Goal: Information Seeking & Learning: Find specific fact

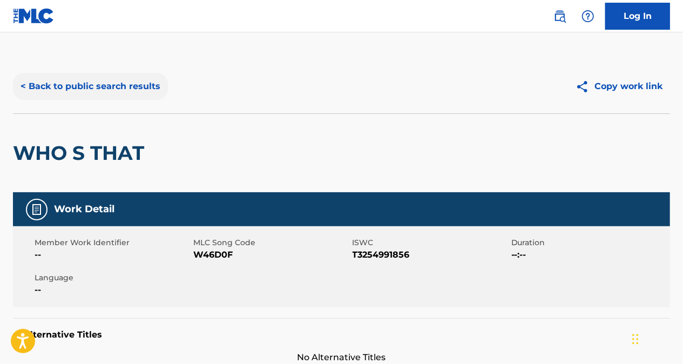
click at [154, 85] on button "< Back to public search results" at bounding box center [90, 86] width 155 height 27
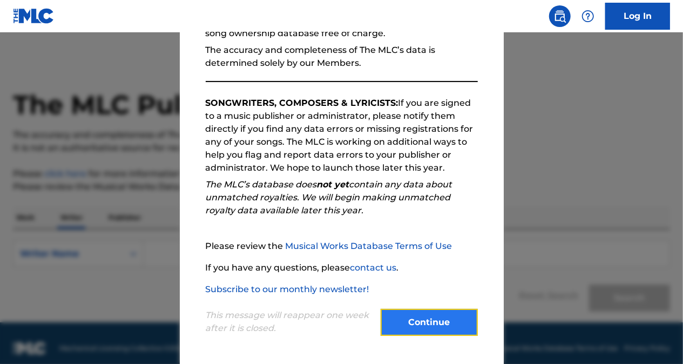
click at [409, 335] on button "Continue" at bounding box center [429, 322] width 97 height 27
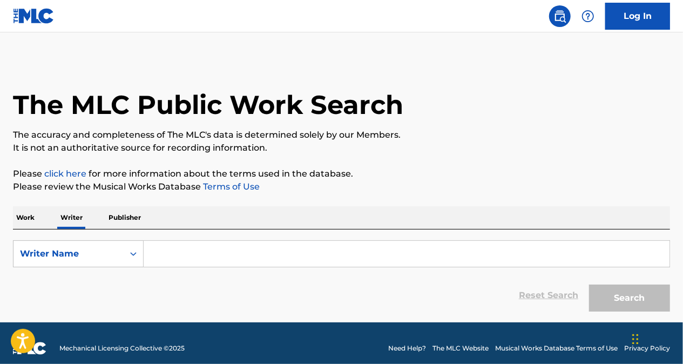
click at [253, 245] on input "Search Form" at bounding box center [407, 254] width 526 height 26
click at [30, 211] on p "Work" at bounding box center [25, 217] width 25 height 23
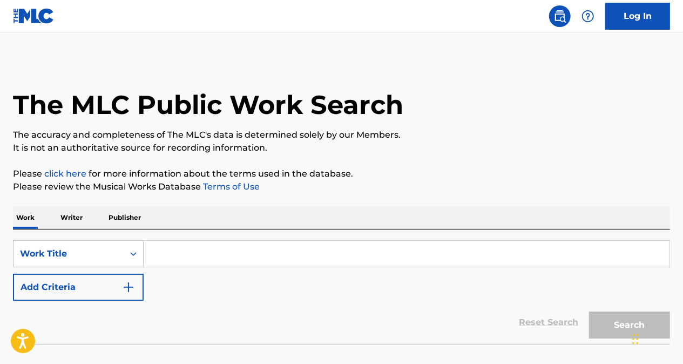
click at [211, 248] on input "Search Form" at bounding box center [407, 254] width 526 height 26
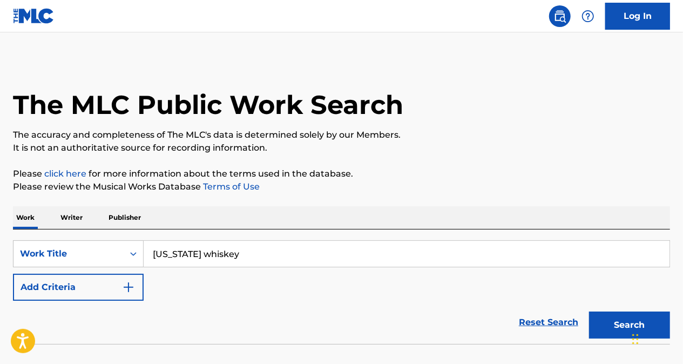
type input "[US_STATE] whiskey"
click at [589, 312] on button "Search" at bounding box center [629, 325] width 81 height 27
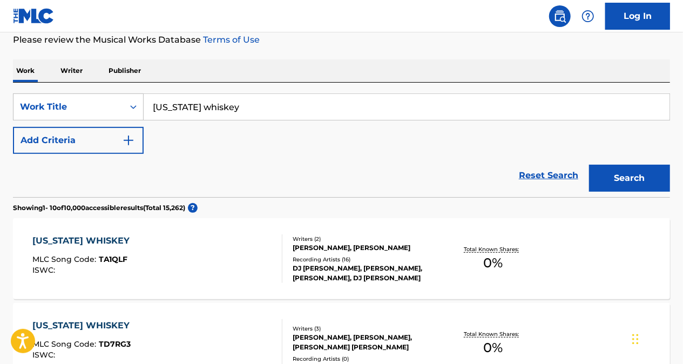
scroll to position [163, 0]
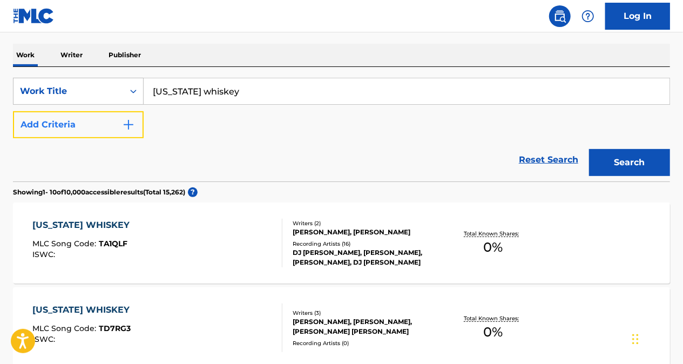
click at [134, 121] on img "Search Form" at bounding box center [128, 124] width 13 height 13
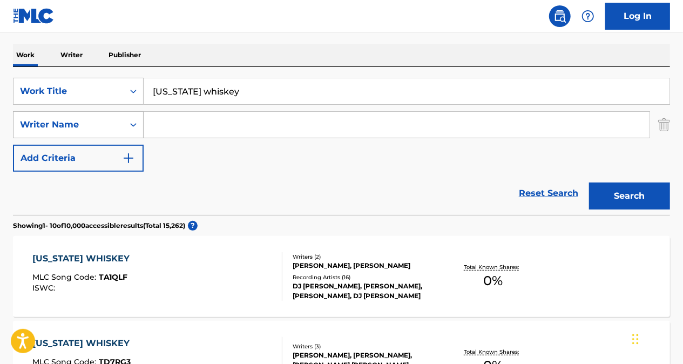
click at [127, 124] on div "Search Form" at bounding box center [133, 124] width 19 height 19
click at [201, 159] on div "SearchWithCriteriaeeb6b4ef-5d7e-406e-b5ca-cb2f06b7c7dd Work Title [US_STATE] wh…" at bounding box center [341, 125] width 657 height 94
click at [130, 95] on icon "Search Form" at bounding box center [133, 91] width 11 height 11
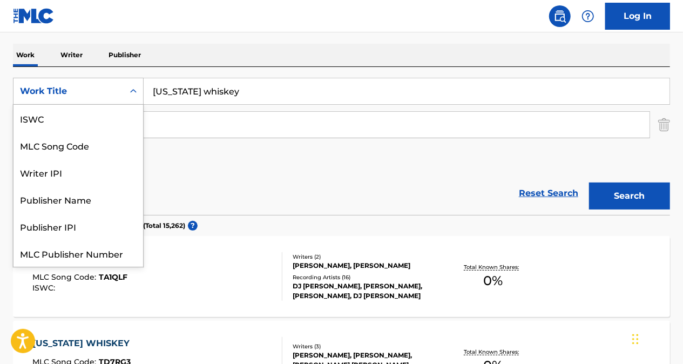
scroll to position [27, 0]
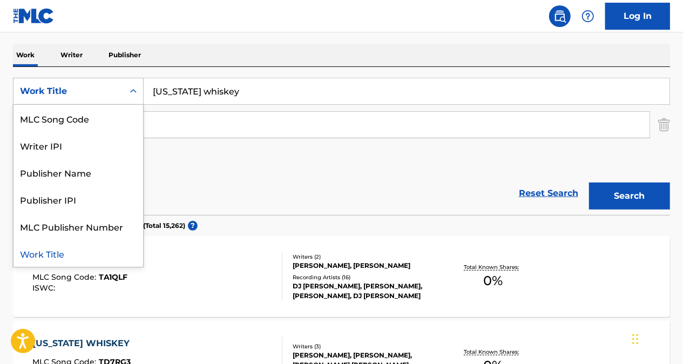
click at [200, 160] on div "SearchWithCriteriaeeb6b4ef-5d7e-406e-b5ca-cb2f06b7c7dd 7 results available. Use…" at bounding box center [341, 125] width 657 height 94
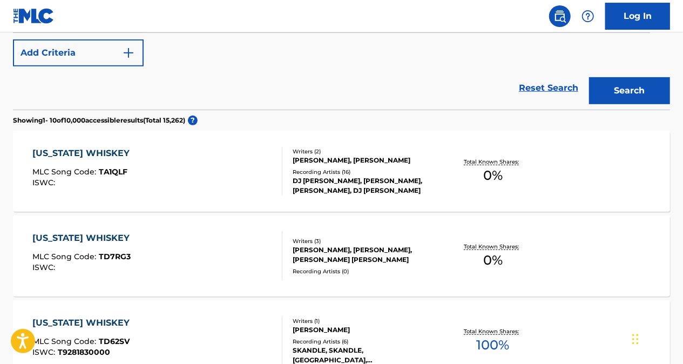
scroll to position [271, 0]
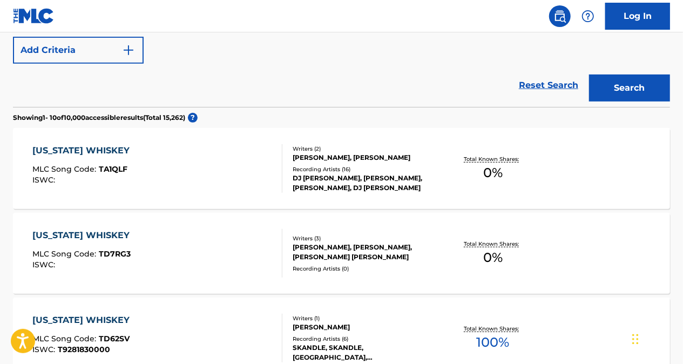
click at [323, 271] on div "Recording Artists ( 0 )" at bounding box center [366, 269] width 146 height 8
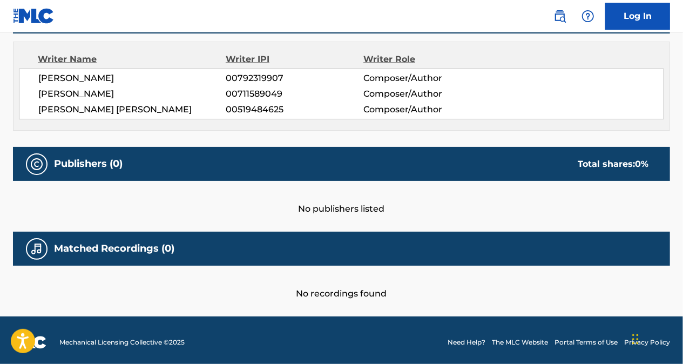
scroll to position [327, 0]
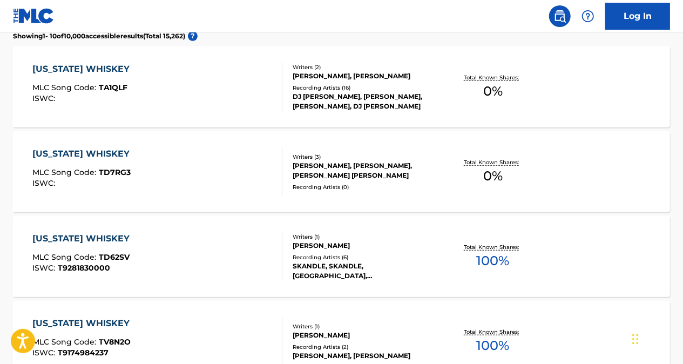
scroll to position [206, 0]
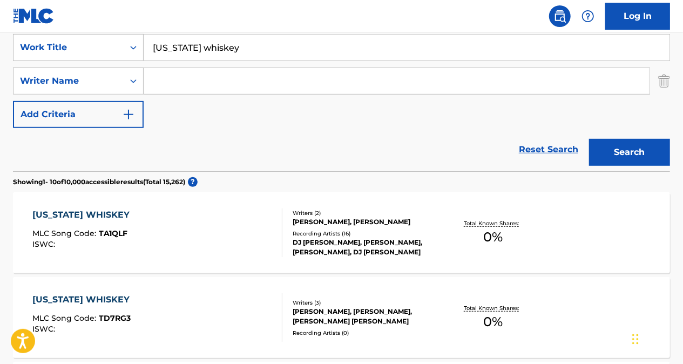
click at [327, 80] on input "Search Form" at bounding box center [397, 81] width 506 height 26
type input "[PERSON_NAME]"
click at [589, 139] on button "Search" at bounding box center [629, 152] width 81 height 27
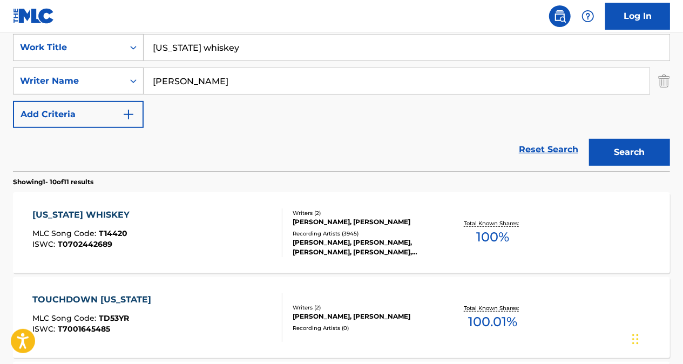
click at [121, 216] on div "[US_STATE] WHISKEY" at bounding box center [84, 214] width 103 height 13
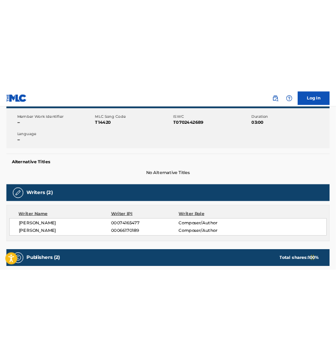
scroll to position [193, 0]
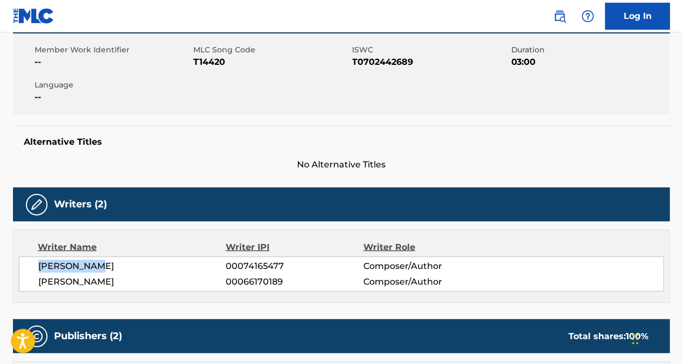
drag, startPoint x: 113, startPoint y: 263, endPoint x: 24, endPoint y: 266, distance: 89.7
click at [24, 266] on div "[PERSON_NAME] 00074165477 Composer/Author [PERSON_NAME] 00066170189 Composer/Au…" at bounding box center [341, 273] width 645 height 35
copy span "[PERSON_NAME]"
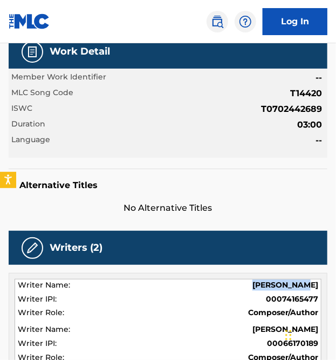
scroll to position [0, 0]
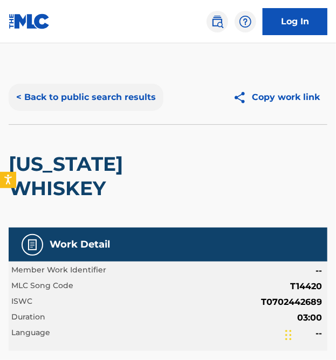
click at [117, 94] on button "< Back to public search results" at bounding box center [86, 97] width 155 height 27
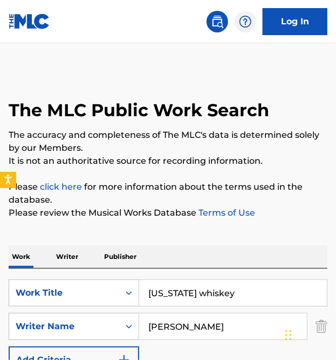
scroll to position [206, 0]
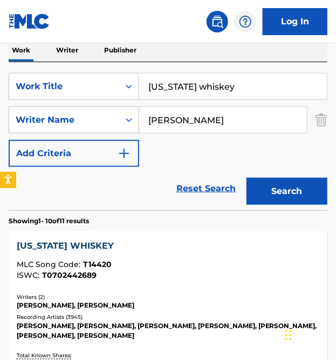
drag, startPoint x: 249, startPoint y: 89, endPoint x: 134, endPoint y: 102, distance: 115.8
click at [134, 102] on div "SearchWithCriteriaeeb6b4ef-5d7e-406e-b5ca-cb2f06b7c7dd Work Title [US_STATE] wh…" at bounding box center [168, 120] width 319 height 94
type input "Heaven"
drag, startPoint x: 241, startPoint y: 111, endPoint x: 63, endPoint y: 123, distance: 179.1
click at [63, 123] on div "SearchWithCriteriadba131e5-17e6-404a-ae4e-043f6ecc97a7 Writer Name [PERSON_NAME]" at bounding box center [168, 119] width 319 height 27
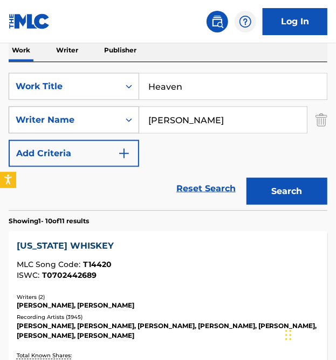
click at [247, 178] on button "Search" at bounding box center [287, 191] width 81 height 27
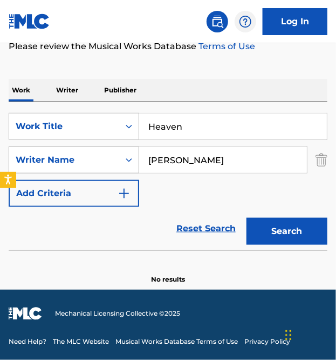
scroll to position [166, 0]
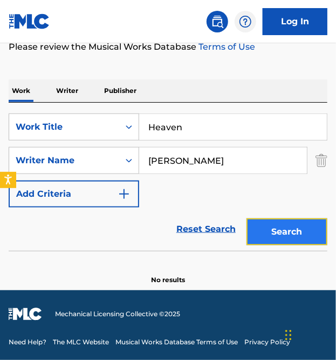
click at [281, 231] on button "Search" at bounding box center [287, 231] width 81 height 27
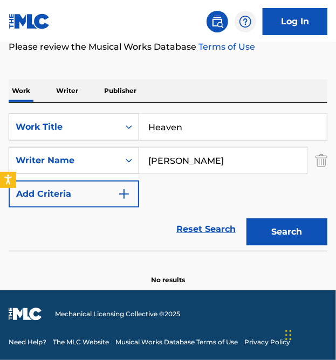
click at [171, 159] on input "[PERSON_NAME]" at bounding box center [223, 160] width 168 height 26
type input "[PERSON_NAME]"
click at [247, 218] on button "Search" at bounding box center [287, 231] width 81 height 27
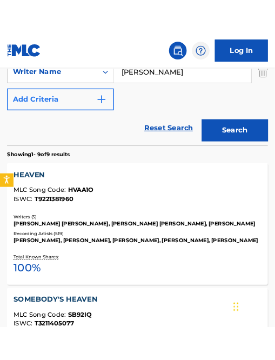
scroll to position [300, 0]
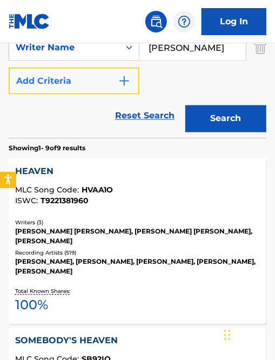
click at [29, 84] on button "Add Criteria" at bounding box center [74, 80] width 131 height 27
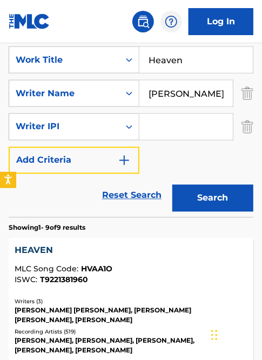
scroll to position [280, 0]
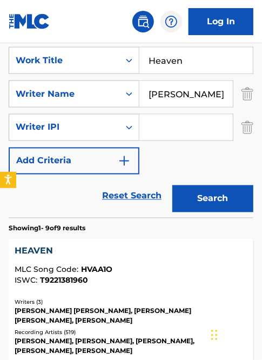
click at [224, 89] on input "[PERSON_NAME]" at bounding box center [185, 94] width 93 height 26
type input "hurricane"
click at [166, 120] on input "Search Form" at bounding box center [185, 127] width 93 height 26
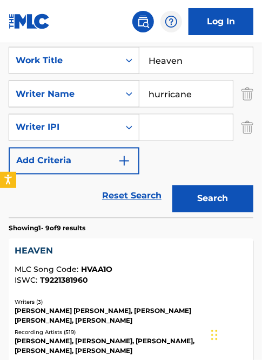
drag, startPoint x: 202, startPoint y: 99, endPoint x: 118, endPoint y: 98, distance: 84.2
click at [118, 98] on div "SearchWithCriteriadba131e5-17e6-404a-ae4e-043f6ecc97a7 Writer Name hurricane" at bounding box center [131, 93] width 245 height 27
click at [172, 185] on button "Search" at bounding box center [212, 198] width 81 height 27
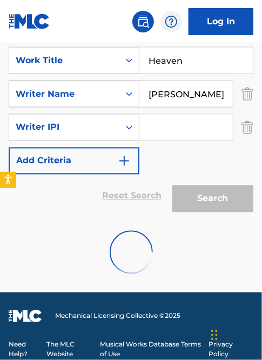
scroll to position [247, 0]
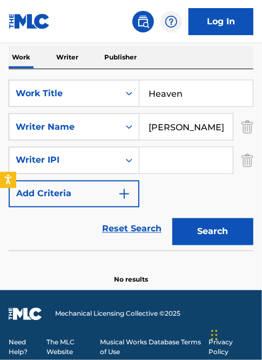
click at [195, 125] on input "[PERSON_NAME]" at bounding box center [185, 127] width 93 height 26
type input "[PERSON_NAME]"
click at [172, 218] on button "Search" at bounding box center [212, 231] width 81 height 27
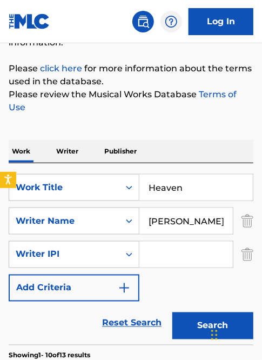
scroll to position [173, 0]
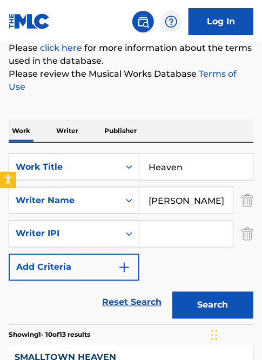
drag, startPoint x: 192, startPoint y: 161, endPoint x: 93, endPoint y: 145, distance: 100.7
click at [93, 145] on div "SearchWithCriteriaeeb6b4ef-5d7e-406e-b5ca-cb2f06b7c7dd Work Title Heaven Search…" at bounding box center [131, 233] width 245 height 181
type input "Hurricane"
click at [172, 292] on button "Search" at bounding box center [212, 305] width 81 height 27
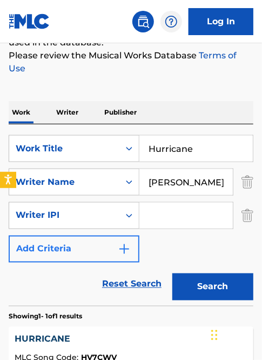
scroll to position [181, 0]
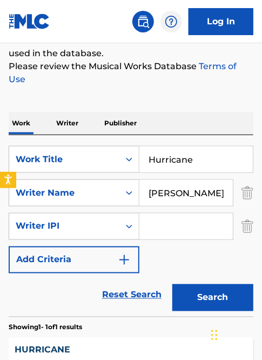
click at [200, 157] on input "Hurricane" at bounding box center [195, 159] width 113 height 26
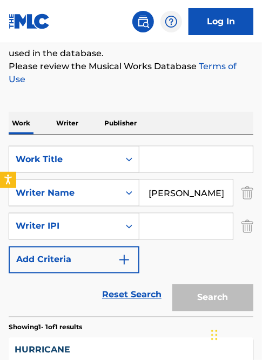
paste input "she got the best of me"
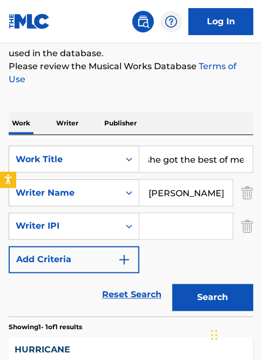
type input "she got the best of me"
click at [208, 183] on input "[PERSON_NAME]" at bounding box center [185, 193] width 93 height 26
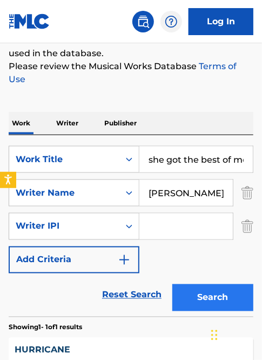
type input "[PERSON_NAME]"
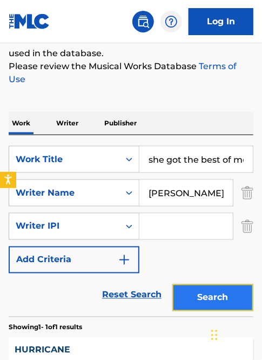
click at [219, 295] on button "Search" at bounding box center [212, 297] width 81 height 27
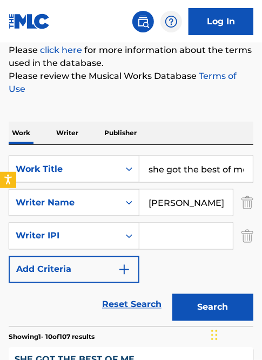
scroll to position [174, 0]
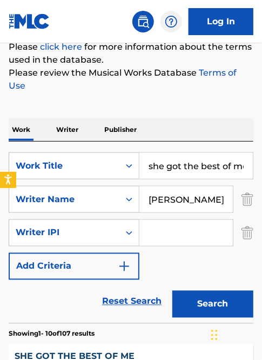
click at [145, 165] on input "she got the best of me" at bounding box center [195, 166] width 113 height 26
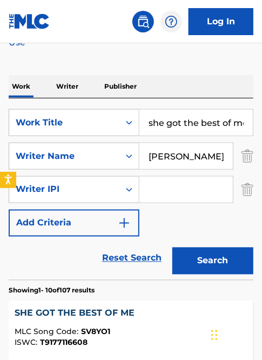
scroll to position [0, 3]
drag, startPoint x: 149, startPoint y: 125, endPoint x: 268, endPoint y: 129, distance: 118.8
type input "hurricane"
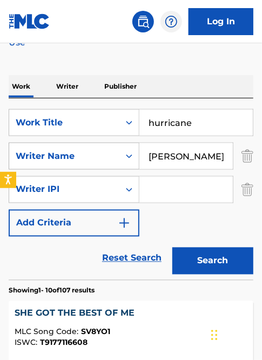
drag, startPoint x: 228, startPoint y: 159, endPoint x: 120, endPoint y: 146, distance: 108.8
click at [120, 146] on div "SearchWithCriteriadba131e5-17e6-404a-ae4e-043f6ecc97a7 Writer Name [PERSON_NAME]" at bounding box center [131, 156] width 245 height 27
type input "[PERSON_NAME]"
click at [172, 247] on button "Search" at bounding box center [212, 260] width 81 height 27
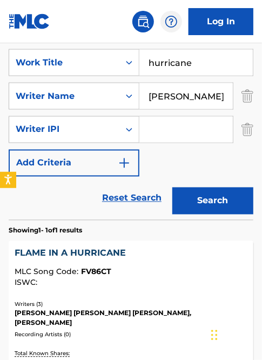
scroll to position [277, 0]
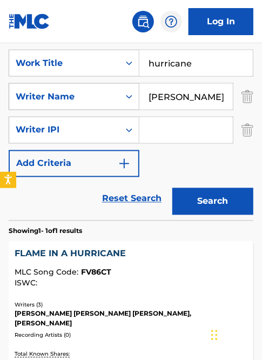
drag, startPoint x: 213, startPoint y: 98, endPoint x: 116, endPoint y: 100, distance: 96.7
click at [116, 100] on div "SearchWithCriteriadba131e5-17e6-404a-ae4e-043f6ecc97a7 Writer Name [PERSON_NAME]" at bounding box center [131, 96] width 245 height 27
type input "Y"
type input "[PERSON_NAME]"
click at [172, 188] on button "Search" at bounding box center [212, 201] width 81 height 27
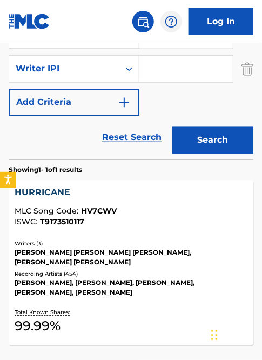
scroll to position [339, 0]
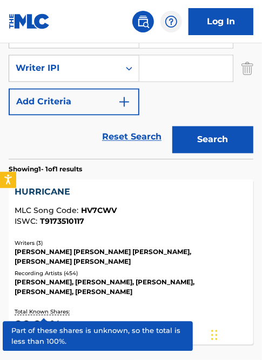
click at [216, 220] on div "ISWC : T9173510117" at bounding box center [131, 222] width 232 height 8
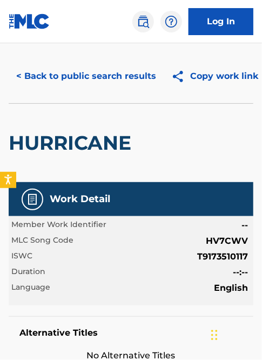
scroll to position [25, 0]
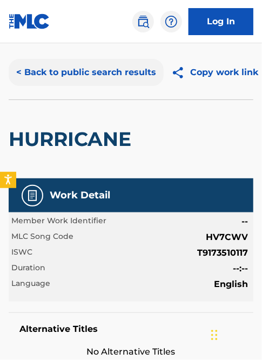
click at [82, 65] on button "< Back to public search results" at bounding box center [86, 72] width 155 height 27
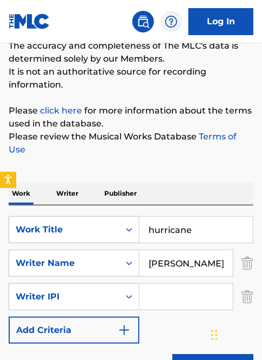
scroll to position [109, 0]
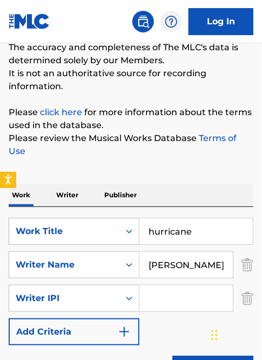
drag, startPoint x: 188, startPoint y: 234, endPoint x: 85, endPoint y: 234, distance: 103.1
click at [85, 234] on div "SearchWithCriteriaeeb6b4ef-5d7e-406e-b5ca-cb2f06b7c7dd Work Title hurricane" at bounding box center [131, 231] width 245 height 27
type input "What Ifs"
drag, startPoint x: 215, startPoint y: 267, endPoint x: 103, endPoint y: 263, distance: 112.4
click at [103, 263] on div "SearchWithCriteriadba131e5-17e6-404a-ae4e-043f6ecc97a7 Writer Name [PERSON_NAME]" at bounding box center [131, 264] width 245 height 27
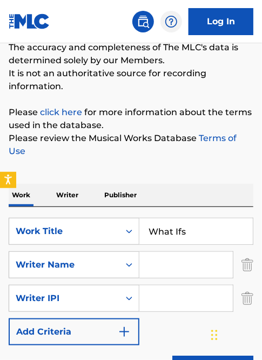
click at [211, 229] on input "What Ifs" at bounding box center [195, 231] width 113 height 26
click at [174, 273] on input "Search Form" at bounding box center [185, 265] width 93 height 26
type input "[PERSON_NAME]"
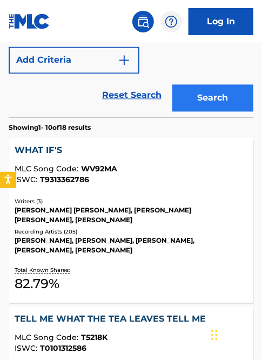
scroll to position [382, 0]
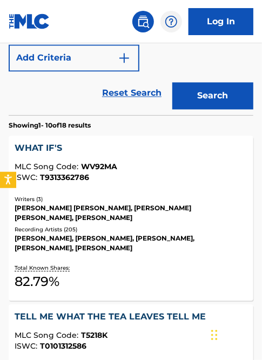
click at [225, 199] on div "Writers ( 3 )" at bounding box center [131, 199] width 232 height 8
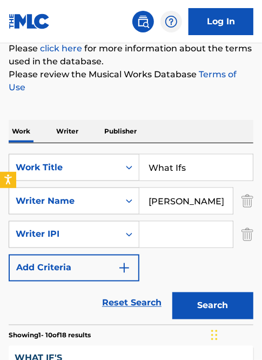
scroll to position [185, 0]
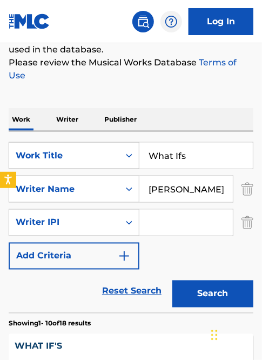
drag, startPoint x: 206, startPoint y: 166, endPoint x: 40, endPoint y: 168, distance: 165.8
click at [40, 168] on div "SearchWithCriteriaeeb6b4ef-5d7e-406e-b5ca-cb2f06b7c7dd Work Title What Ifs" at bounding box center [131, 155] width 245 height 27
type input "I hope"
click at [174, 188] on input "[PERSON_NAME]" at bounding box center [185, 189] width 93 height 26
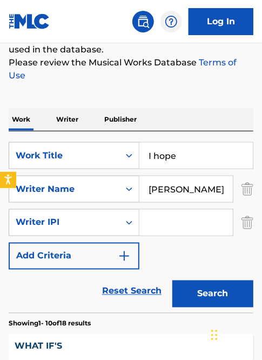
click at [174, 188] on input "[PERSON_NAME]" at bounding box center [185, 189] width 93 height 26
type input "[PERSON_NAME]"
click at [172, 280] on button "Search" at bounding box center [212, 293] width 81 height 27
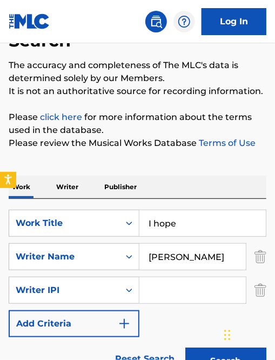
scroll to position [93, 0]
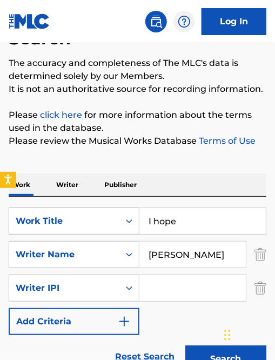
drag, startPoint x: 185, startPoint y: 219, endPoint x: 81, endPoint y: 218, distance: 103.7
click at [81, 218] on div "SearchWithCriteriaeeb6b4ef-5d7e-406e-b5ca-cb2f06b7c7dd Work Title I hope" at bounding box center [138, 220] width 258 height 27
type input "girl crush"
drag, startPoint x: 202, startPoint y: 252, endPoint x: 106, endPoint y: 257, distance: 96.2
click at [106, 257] on div "SearchWithCriteriadba131e5-17e6-404a-ae4e-043f6ecc97a7 Writer Name [PERSON_NAME]" at bounding box center [138, 254] width 258 height 27
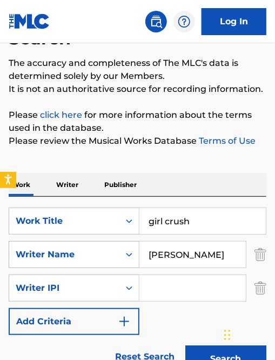
click at [185, 346] on button "Search" at bounding box center [225, 359] width 81 height 27
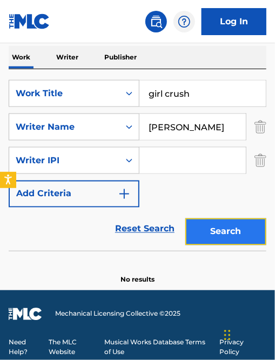
click at [213, 241] on button "Search" at bounding box center [225, 231] width 81 height 27
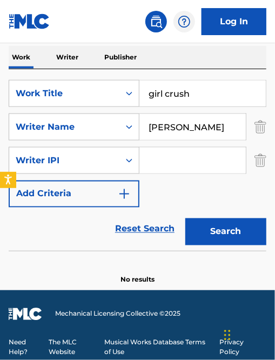
click at [145, 124] on input "[PERSON_NAME]" at bounding box center [192, 127] width 106 height 26
type input "[PERSON_NAME]"
click at [185, 218] on button "Search" at bounding box center [225, 231] width 81 height 27
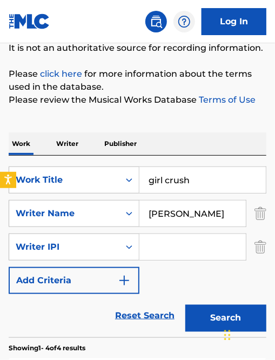
scroll to position [99, 0]
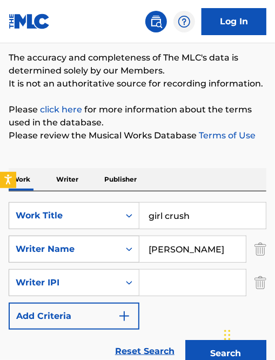
drag, startPoint x: 221, startPoint y: 251, endPoint x: 120, endPoint y: 252, distance: 101.0
click at [120, 252] on div "SearchWithCriteriadba131e5-17e6-404a-ae4e-043f6ecc97a7 Writer Name [PERSON_NAME]" at bounding box center [138, 248] width 258 height 27
click at [185, 340] on button "Search" at bounding box center [225, 353] width 81 height 27
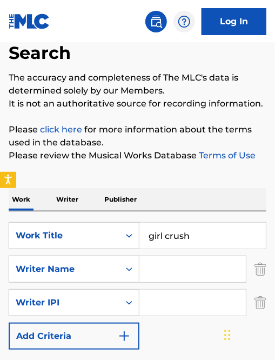
scroll to position [79, 0]
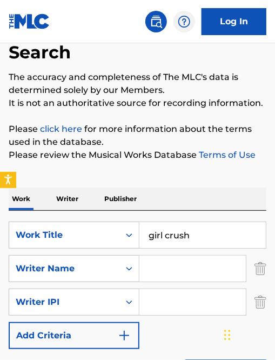
click at [188, 233] on input "girl crush" at bounding box center [202, 235] width 126 height 26
paste input "That's My Kind of Night"
type input "That's My Kind of Night"
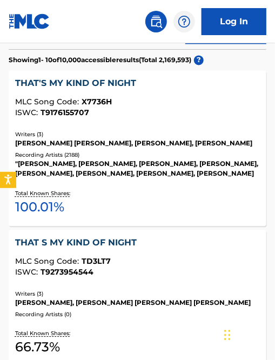
scroll to position [421, 0]
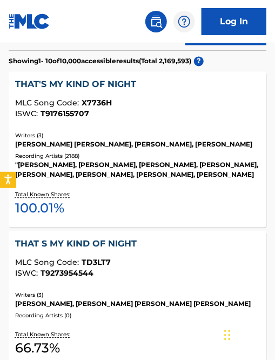
click at [121, 149] on div "[PERSON_NAME] [PERSON_NAME], [PERSON_NAME], [PERSON_NAME]" at bounding box center [137, 144] width 245 height 10
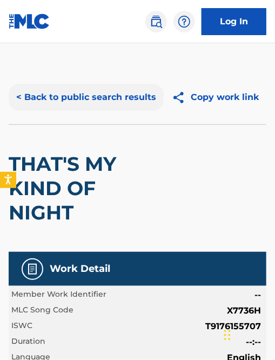
click at [91, 103] on button "< Back to public search results" at bounding box center [86, 97] width 155 height 27
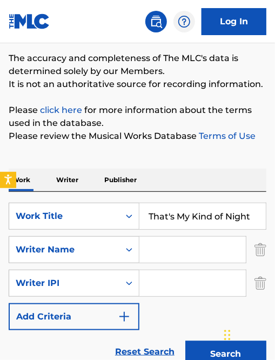
scroll to position [109, 0]
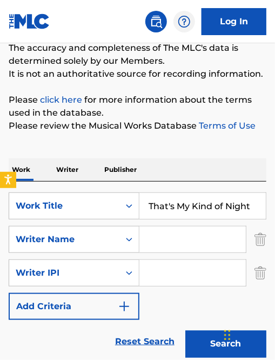
click at [174, 237] on input "Search Form" at bounding box center [192, 239] width 106 height 26
click at [201, 207] on input "That's My Kind of Night" at bounding box center [202, 206] width 126 height 26
type input "House party"
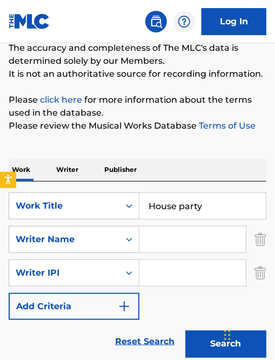
click at [185, 330] on button "Search" at bounding box center [225, 343] width 81 height 27
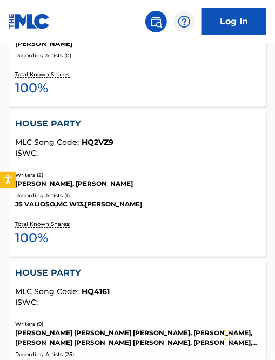
scroll to position [662, 0]
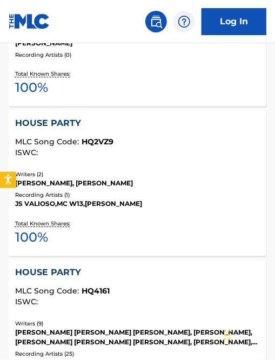
click at [205, 225] on div "Total Known Shares: 100 %" at bounding box center [137, 233] width 245 height 33
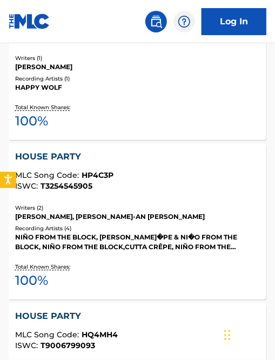
scroll to position [1347, 0]
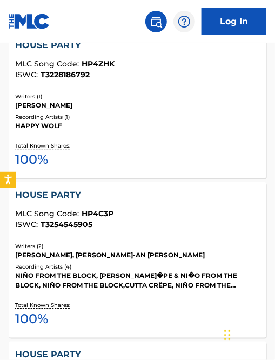
click at [236, 143] on div "Total Known Shares: 100 %" at bounding box center [137, 155] width 245 height 33
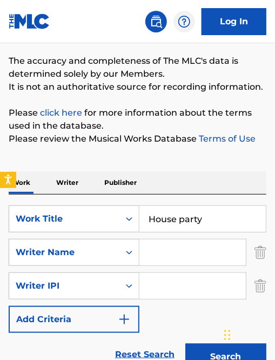
scroll to position [104, 0]
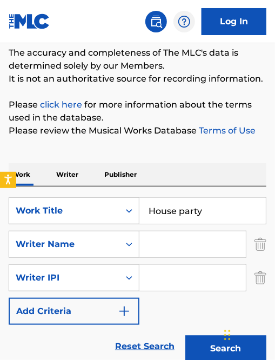
click at [160, 239] on input "Search Form" at bounding box center [192, 244] width 106 height 26
type input "[PERSON_NAME]"
click at [185, 335] on button "Search" at bounding box center [225, 348] width 81 height 27
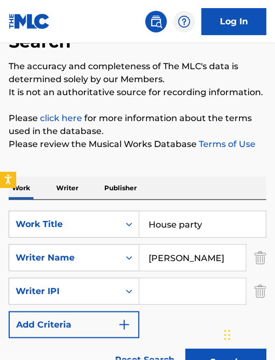
scroll to position [79, 0]
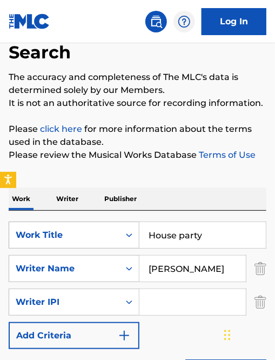
drag, startPoint x: 202, startPoint y: 232, endPoint x: 114, endPoint y: 222, distance: 88.5
click at [114, 222] on div "SearchWithCriteriaeeb6b4ef-5d7e-406e-b5ca-cb2f06b7c7dd Work Title House party" at bounding box center [138, 234] width 258 height 27
click at [162, 234] on input "Search Form" at bounding box center [202, 235] width 126 height 26
paste input "I Don't Want This Night to End"
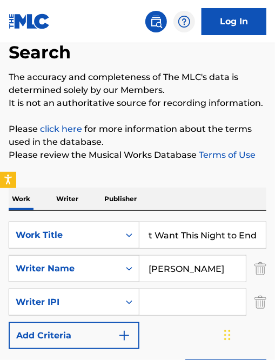
type input "I Don't Want This Night to End"
drag, startPoint x: 233, startPoint y: 273, endPoint x: 124, endPoint y: 269, distance: 109.7
click at [124, 269] on div "SearchWithCriteriadba131e5-17e6-404a-ae4e-043f6ecc97a7 Writer Name [PERSON_NAME]" at bounding box center [138, 268] width 258 height 27
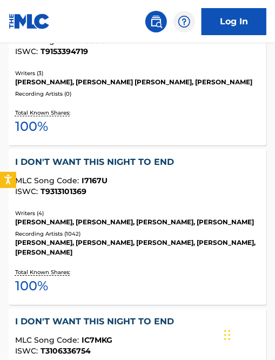
scroll to position [1354, 0]
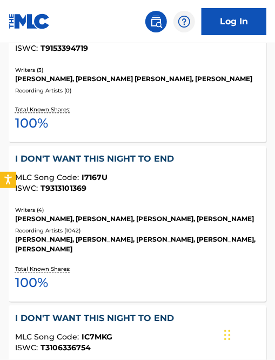
click at [91, 154] on div "I DON'T WANT THIS NIGHT TO END" at bounding box center [137, 158] width 245 height 13
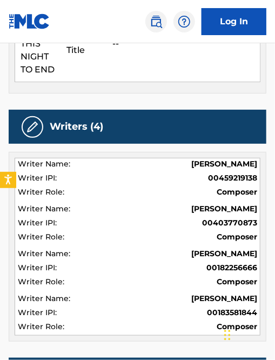
scroll to position [460, 0]
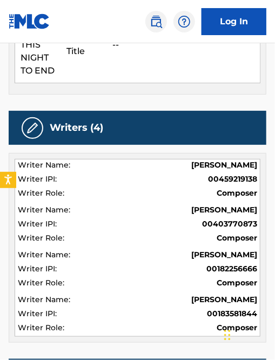
click at [39, 121] on div at bounding box center [33, 128] width 22 height 22
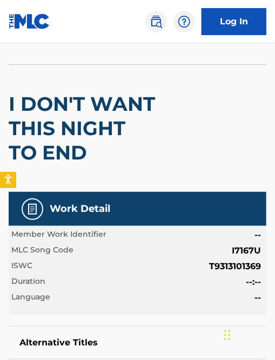
scroll to position [59, 0]
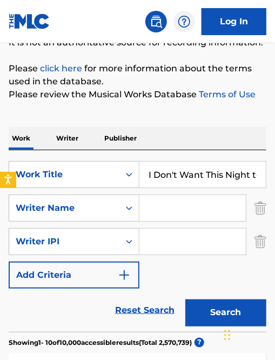
scroll to position [146, 0]
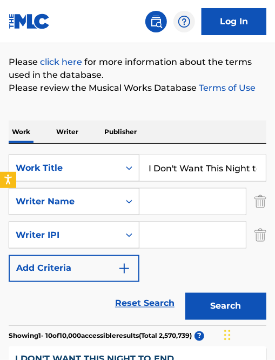
click at [170, 184] on div "SearchWithCriteriaeeb6b4ef-5d7e-406e-b5ca-cb2f06b7c7dd Work Title I Don't Want …" at bounding box center [138, 217] width 258 height 127
click at [171, 167] on input "I Don't Want This Night to End" at bounding box center [202, 168] width 126 height 26
type input "One Number Away"
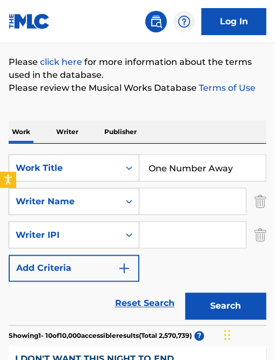
click at [185, 293] on button "Search" at bounding box center [225, 306] width 81 height 27
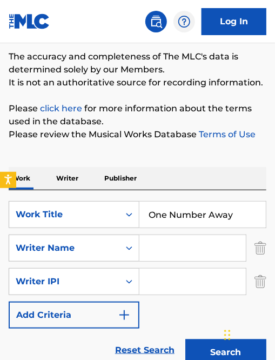
scroll to position [101, 0]
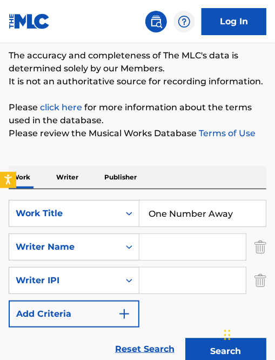
drag, startPoint x: 234, startPoint y: 208, endPoint x: 89, endPoint y: 182, distance: 148.2
type input "Rock and a Hard Place"
click at [185, 338] on button "Search" at bounding box center [225, 351] width 81 height 27
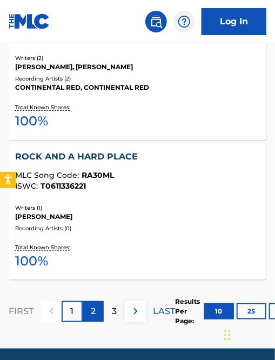
click at [97, 301] on div "2" at bounding box center [93, 311] width 21 height 21
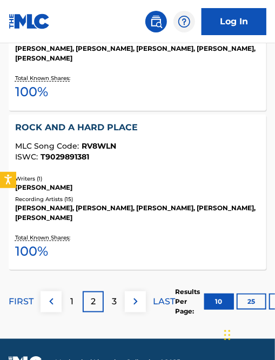
scroll to position [1753, 0]
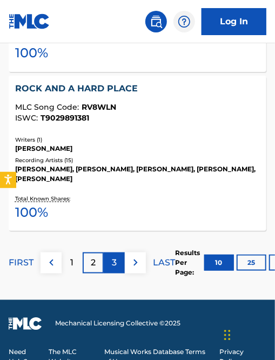
click at [113, 256] on p "3" at bounding box center [114, 262] width 5 height 13
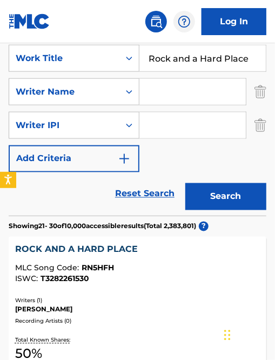
scroll to position [1723, 0]
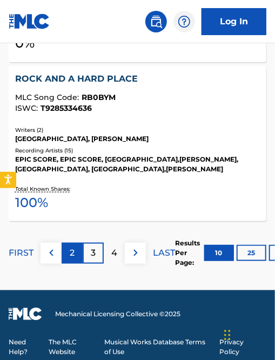
click at [70, 248] on p "2" at bounding box center [72, 252] width 5 height 13
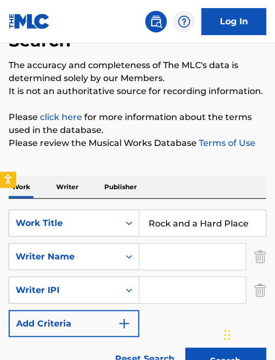
scroll to position [92, 0]
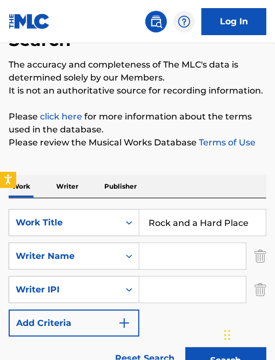
click at [150, 252] on input "Search Form" at bounding box center [192, 256] width 106 height 26
type input "[PERSON_NAME]"
click at [185, 347] on button "Search" at bounding box center [225, 360] width 81 height 27
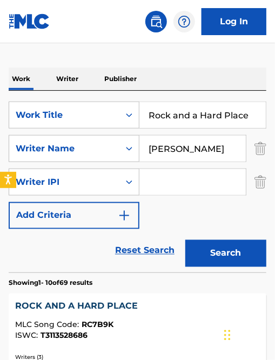
scroll to position [201, 0]
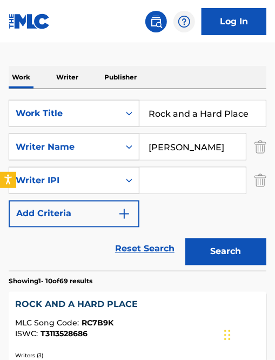
click at [194, 110] on input "Rock and a Hard Place" at bounding box center [202, 113] width 126 height 26
type input "rumor"
drag, startPoint x: 211, startPoint y: 145, endPoint x: 113, endPoint y: 147, distance: 97.2
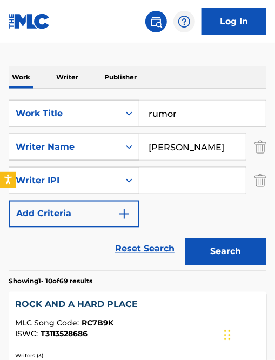
click at [113, 147] on div "SearchWithCriteriadba131e5-17e6-404a-ae4e-043f6ecc97a7 Writer Name [PERSON_NAME]" at bounding box center [138, 146] width 258 height 27
type input "[PERSON_NAME]"
click at [185, 238] on button "Search" at bounding box center [225, 251] width 81 height 27
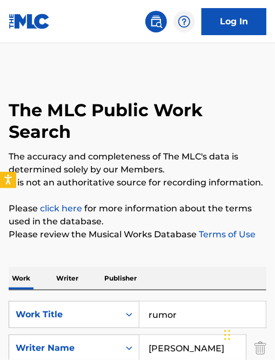
scroll to position [113, 0]
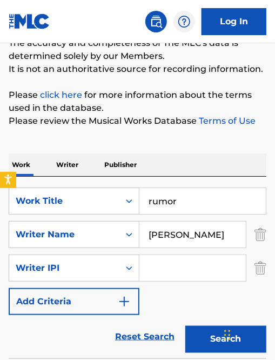
drag, startPoint x: 158, startPoint y: 198, endPoint x: 83, endPoint y: 184, distance: 76.5
click at [83, 184] on div "SearchWithCriteriaeeb6b4ef-5d7e-406e-b5ca-cb2f06b7c7dd Work Title rumor SearchW…" at bounding box center [138, 267] width 258 height 181
type input "a bar song (tipsy)"
drag, startPoint x: 215, startPoint y: 231, endPoint x: 94, endPoint y: 222, distance: 121.3
click at [94, 222] on div "SearchWithCriteriadba131e5-17e6-404a-ae4e-043f6ecc97a7 Writer Name [PERSON_NAME]" at bounding box center [138, 234] width 258 height 27
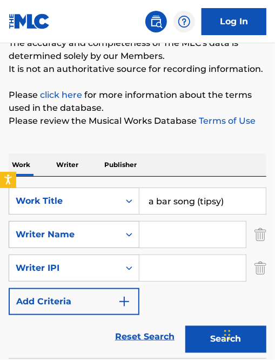
click at [185, 326] on button "Search" at bounding box center [225, 339] width 81 height 27
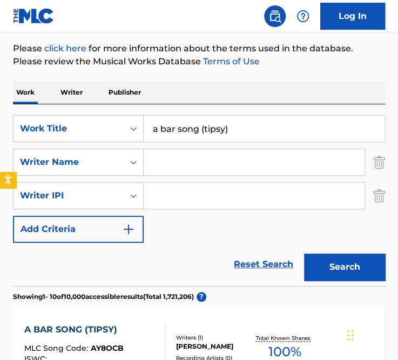
scroll to position [0, 0]
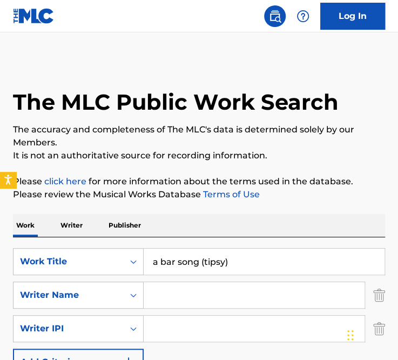
click at [212, 161] on p "It is not an authoritative source for recording information." at bounding box center [199, 155] width 372 height 13
click at [170, 293] on input "Search Form" at bounding box center [254, 295] width 221 height 26
type input "better together"
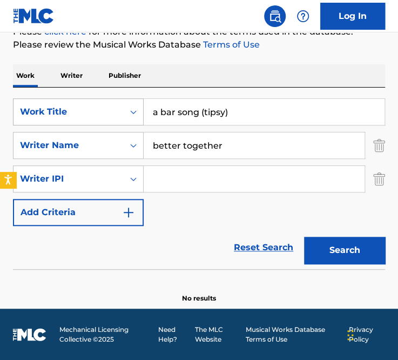
drag, startPoint x: 280, startPoint y: 112, endPoint x: 42, endPoint y: 105, distance: 237.7
click at [42, 105] on div "SearchWithCriteriaeeb6b4ef-5d7e-406e-b5ca-cb2f06b7c7dd Work Title a bar song (t…" at bounding box center [199, 111] width 372 height 27
type input "buy dirt"
drag, startPoint x: 241, startPoint y: 151, endPoint x: 92, endPoint y: 144, distance: 149.2
click at [92, 144] on div "SearchWithCriteriadba131e5-17e6-404a-ae4e-043f6ecc97a7 Writer Name better toget…" at bounding box center [199, 145] width 372 height 27
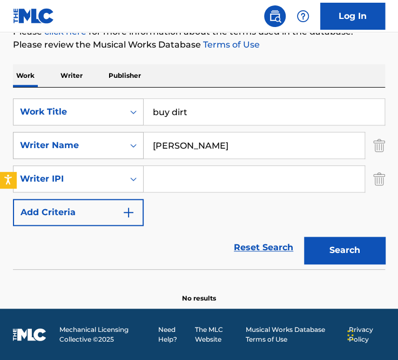
type input "[PERSON_NAME]"
click at [304, 236] on button "Search" at bounding box center [344, 249] width 81 height 27
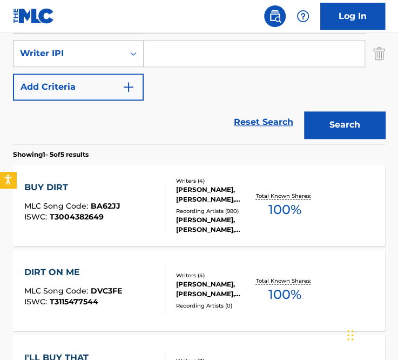
scroll to position [275, 0]
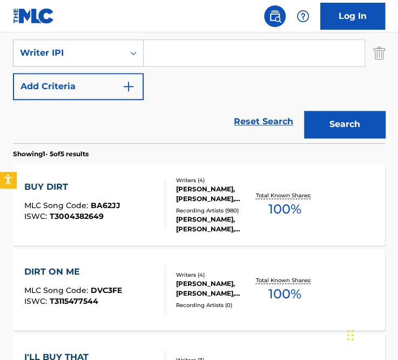
click at [211, 189] on div "[PERSON_NAME], [PERSON_NAME], [PERSON_NAME] [PERSON_NAME], [PERSON_NAME]" at bounding box center [214, 193] width 78 height 19
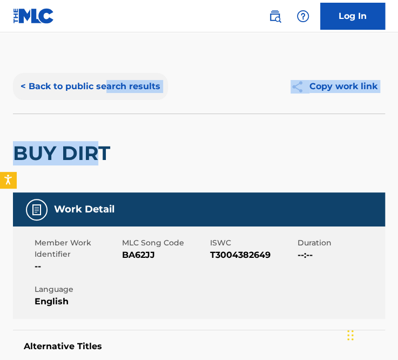
drag, startPoint x: 98, startPoint y: 145, endPoint x: 104, endPoint y: 88, distance: 57.5
click at [104, 88] on div "< Back to public search results Copy work link BUY DIRT" at bounding box center [199, 125] width 372 height 133
click at [81, 75] on button "< Back to public search results" at bounding box center [90, 86] width 155 height 27
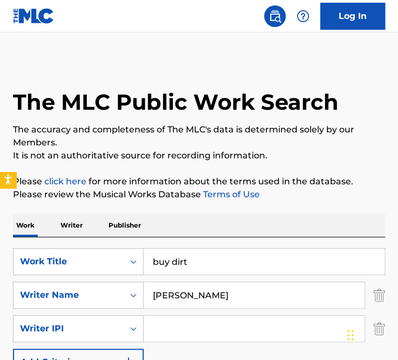
click at [200, 265] on input "buy dirt" at bounding box center [264, 261] width 241 height 26
type input "buy me a boat"
drag, startPoint x: 230, startPoint y: 303, endPoint x: 96, endPoint y: 303, distance: 133.9
click at [96, 303] on div "SearchWithCriteriadba131e5-17e6-404a-ae4e-043f6ecc97a7 Writer Name [PERSON_NAME]" at bounding box center [199, 294] width 372 height 27
type input "[PERSON_NAME]"
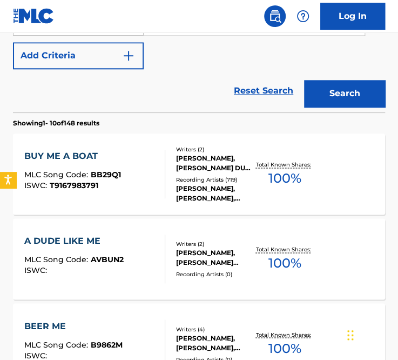
scroll to position [307, 0]
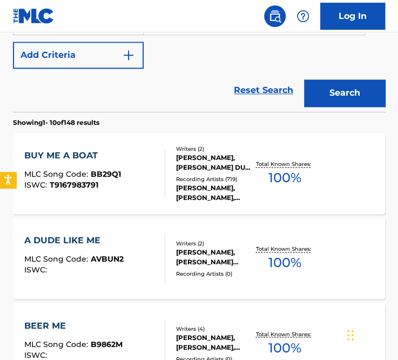
click at [120, 189] on div "BUY ME A BOAT MLC Song Code : BB29Q1 ISWC : T9167983791" at bounding box center [94, 173] width 141 height 49
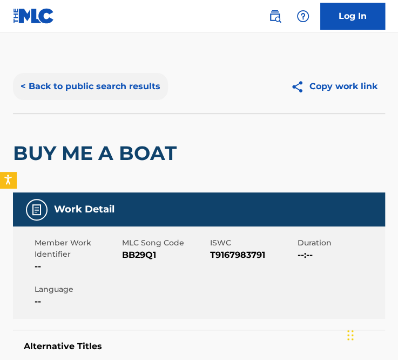
click at [73, 84] on button "< Back to public search results" at bounding box center [90, 86] width 155 height 27
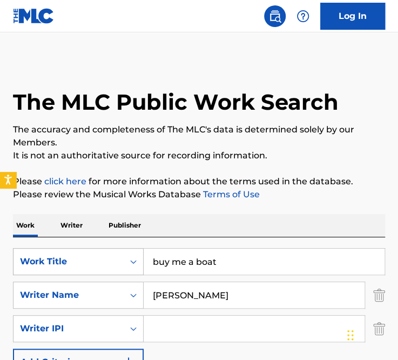
drag, startPoint x: 239, startPoint y: 271, endPoint x: 42, endPoint y: 271, distance: 196.5
click at [42, 271] on div "SearchWithCriteriaeeb6b4ef-5d7e-406e-b5ca-cb2f06b7c7dd Work Title buy me a boat" at bounding box center [199, 261] width 372 height 27
type input "Greatest love story"
drag, startPoint x: 225, startPoint y: 295, endPoint x: 40, endPoint y: 292, distance: 184.1
click at [40, 292] on div "SearchWithCriteriadba131e5-17e6-404a-ae4e-043f6ecc97a7 Writer Name [PERSON_NAME]" at bounding box center [199, 294] width 372 height 27
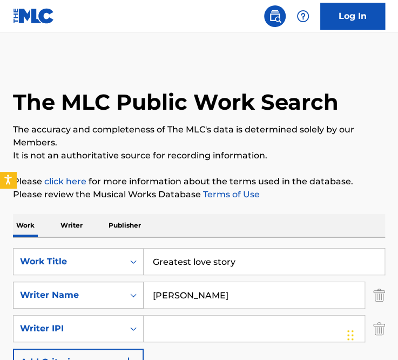
type input "[PERSON_NAME]"
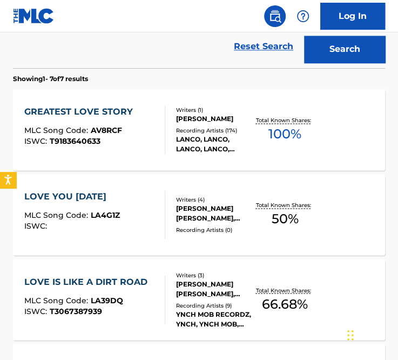
scroll to position [389, 0]
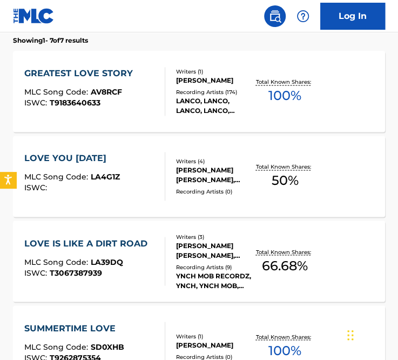
click at [75, 70] on div "GREATEST LOVE STORY" at bounding box center [81, 73] width 114 height 13
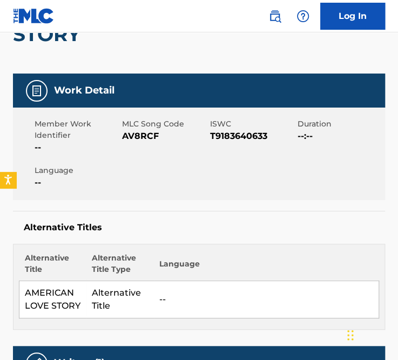
scroll to position [144, 0]
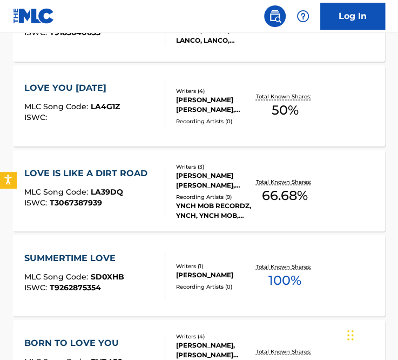
scroll to position [484, 0]
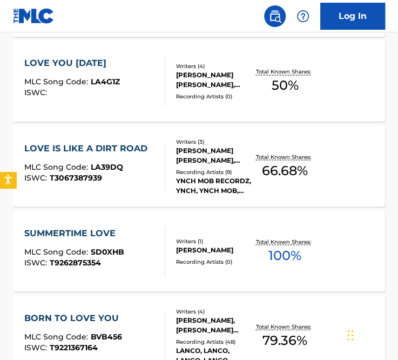
click at [181, 70] on div "[PERSON_NAME] [PERSON_NAME], [PERSON_NAME], [PERSON_NAME], [PERSON_NAME] [PERSO…" at bounding box center [214, 79] width 78 height 19
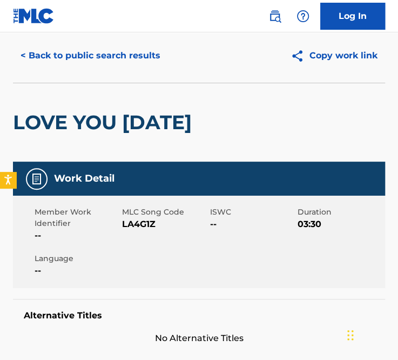
scroll to position [31, 0]
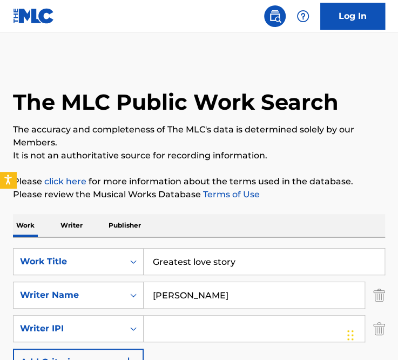
drag, startPoint x: 244, startPoint y: 251, endPoint x: 79, endPoint y: 239, distance: 165.6
click at [79, 239] on div "SearchWithCriteriaeeb6b4ef-5d7e-406e-b5ca-cb2f06b7c7dd Work Title Greatest love…" at bounding box center [199, 327] width 372 height 181
type input "I had some help"
drag, startPoint x: 168, startPoint y: 279, endPoint x: 125, endPoint y: 271, distance: 44.5
click at [125, 271] on div "SearchWithCriteriaeeb6b4ef-5d7e-406e-b5ca-cb2f06b7c7dd Work Title I had some he…" at bounding box center [199, 311] width 372 height 127
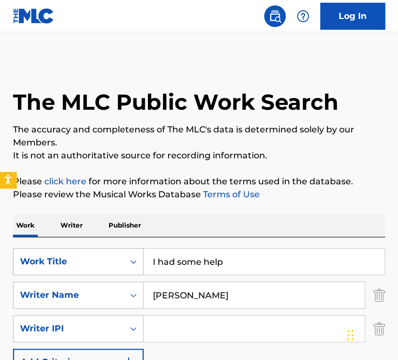
type input "[PERSON_NAME]"
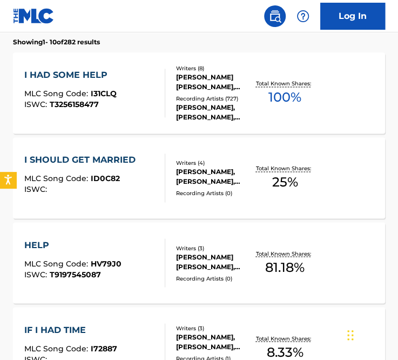
scroll to position [387, 0]
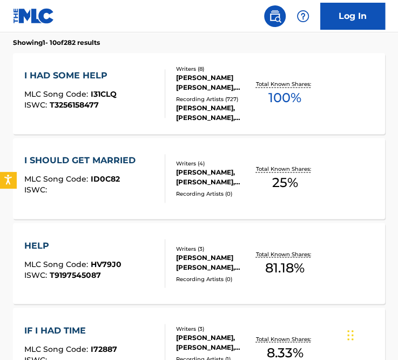
click at [205, 84] on div "[PERSON_NAME] [PERSON_NAME], [PERSON_NAME], [PERSON_NAME] [PERSON_NAME] [PERSON…" at bounding box center [214, 82] width 78 height 19
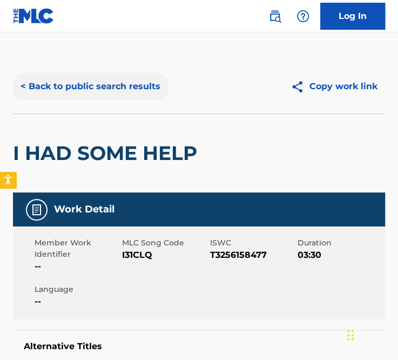
click at [102, 96] on button "< Back to public search results" at bounding box center [90, 86] width 155 height 27
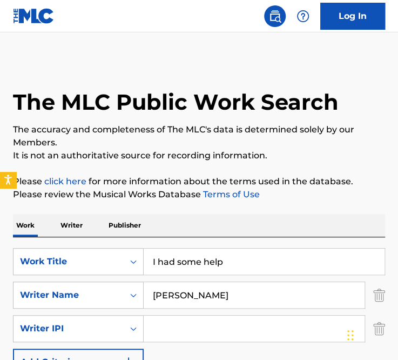
click at [251, 258] on input "I had some help" at bounding box center [264, 261] width 241 height 26
type input "in color"
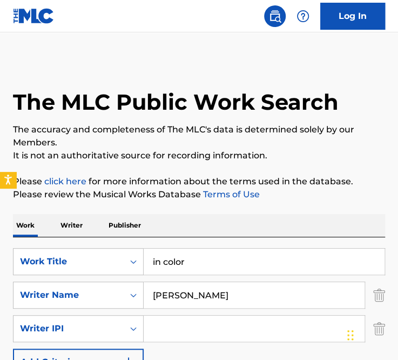
click at [239, 298] on input "[PERSON_NAME]" at bounding box center [254, 295] width 221 height 26
type input "[PERSON_NAME]"
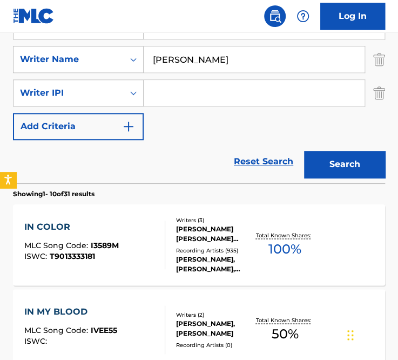
scroll to position [238, 0]
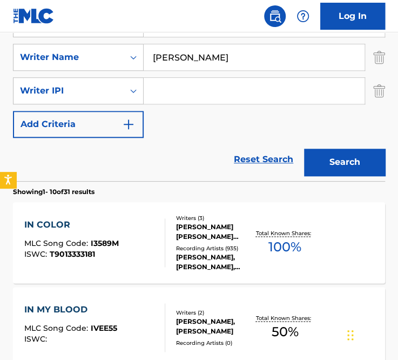
click at [51, 217] on div "IN COLOR MLC Song Code : I3589M ISWC : T9013333181 Writers ( 3 ) [PERSON_NAME] …" at bounding box center [199, 242] width 372 height 81
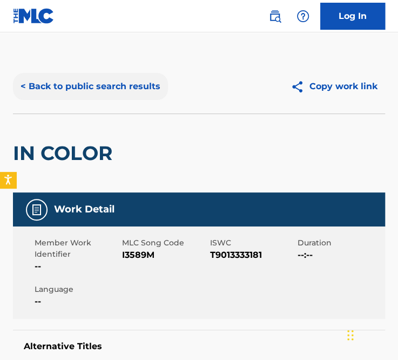
click at [61, 82] on button "< Back to public search results" at bounding box center [90, 86] width 155 height 27
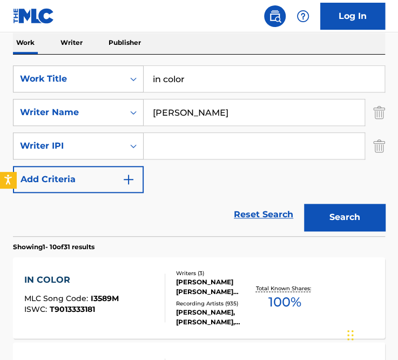
scroll to position [182, 0]
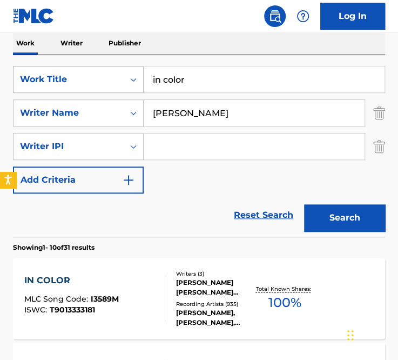
drag, startPoint x: 223, startPoint y: 74, endPoint x: 80, endPoint y: 70, distance: 143.1
click at [80, 70] on div "SearchWithCriteriaeeb6b4ef-5d7e-406e-b5ca-cb2f06b7c7dd Work Title in color" at bounding box center [199, 79] width 372 height 27
type input "it's your love"
drag, startPoint x: 227, startPoint y: 115, endPoint x: 79, endPoint y: 103, distance: 148.4
click at [79, 103] on div "SearchWithCriteriadba131e5-17e6-404a-ae4e-043f6ecc97a7 Writer Name [PERSON_NAME]" at bounding box center [199, 112] width 372 height 27
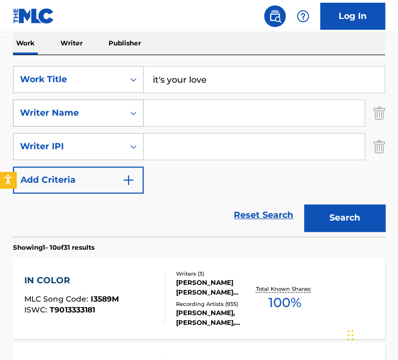
paste input "[PERSON_NAME]"
type input "[PERSON_NAME]"
click at [304, 204] on button "Search" at bounding box center [344, 217] width 81 height 27
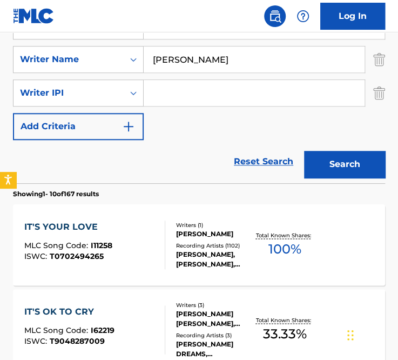
scroll to position [236, 0]
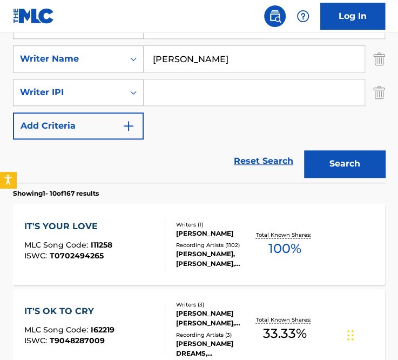
click at [56, 225] on div "IT'S YOUR LOVE" at bounding box center [68, 226] width 88 height 13
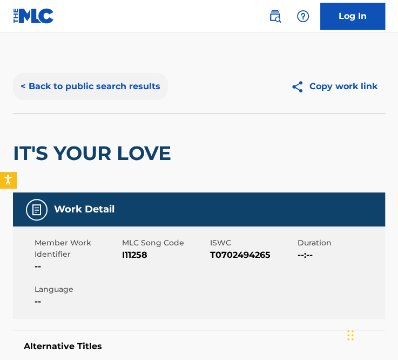
click at [129, 87] on button "< Back to public search results" at bounding box center [90, 86] width 155 height 27
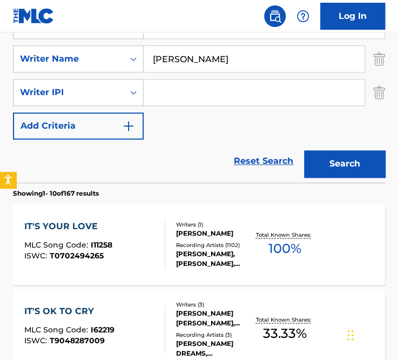
click at [238, 59] on input "[PERSON_NAME]" at bounding box center [254, 59] width 221 height 26
type input "S"
type input "[PERSON_NAME]"
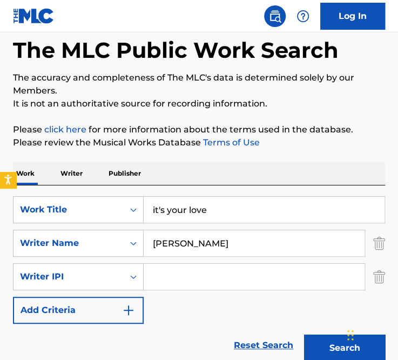
scroll to position [40, 0]
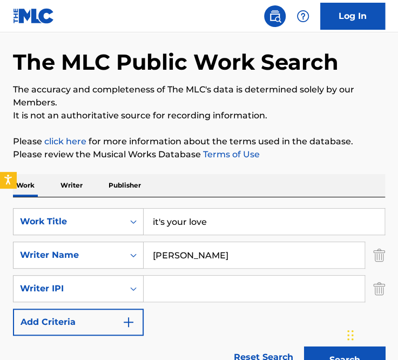
drag, startPoint x: 233, startPoint y: 217, endPoint x: 75, endPoint y: 190, distance: 160.9
type input "one of them girls"
click at [304, 346] on button "Search" at bounding box center [344, 359] width 81 height 27
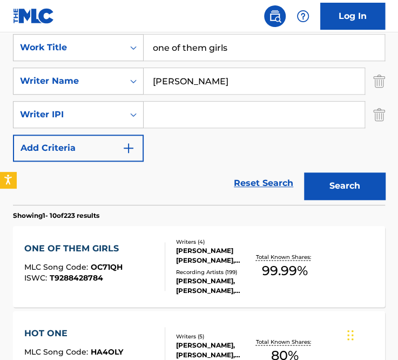
scroll to position [295, 0]
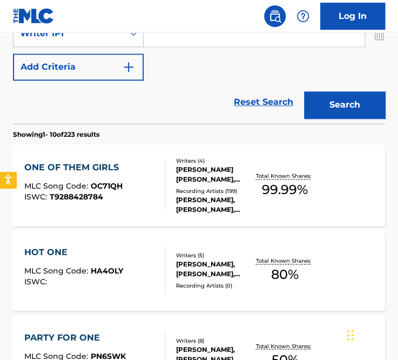
click at [77, 165] on div "ONE OF THEM GIRLS" at bounding box center [74, 167] width 100 height 13
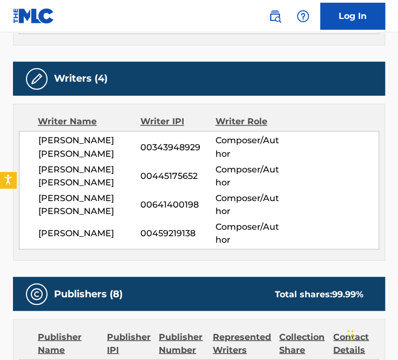
scroll to position [450, 0]
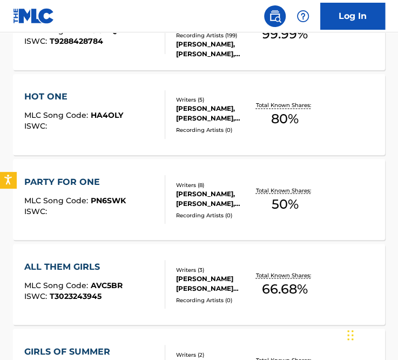
scroll to position [390, 0]
